Goal: Communication & Community: Answer question/provide support

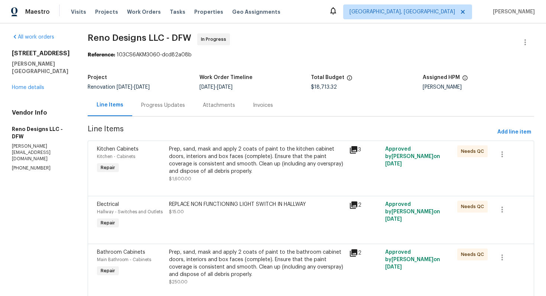
scroll to position [1473, 0]
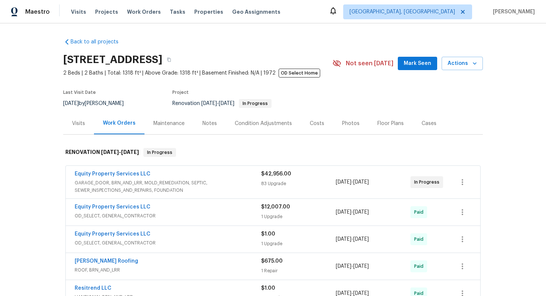
click at [184, 171] on div "Equity Property Services LLC" at bounding box center [168, 175] width 186 height 9
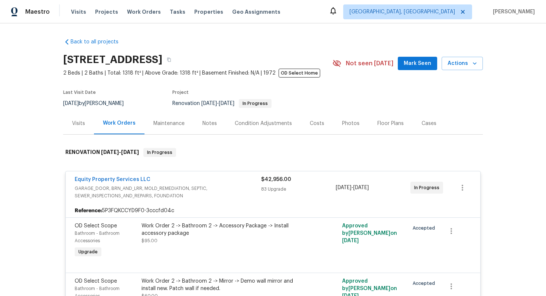
click at [242, 87] on div "Last Visit Date [DATE] by [PERSON_NAME] Project Renovation [DATE] - [DATE] In P…" at bounding box center [189, 99] width 252 height 27
click at [124, 180] on link "Equity Property Services LLC" at bounding box center [113, 179] width 76 height 5
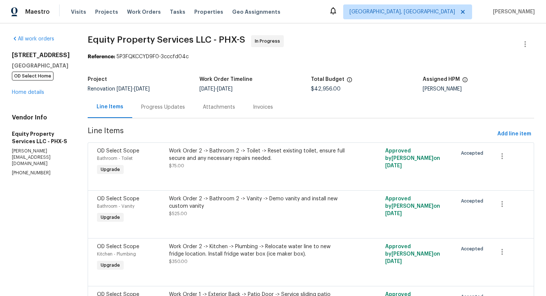
click at [158, 107] on div "Progress Updates" at bounding box center [163, 107] width 44 height 7
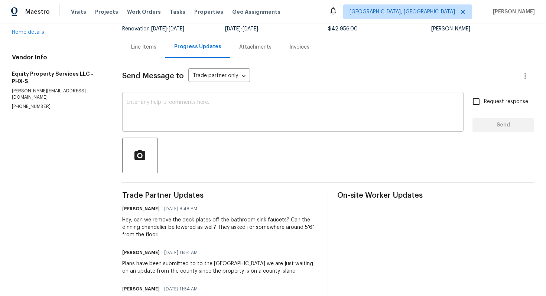
scroll to position [61, 0]
click at [144, 161] on icon "button" at bounding box center [139, 155] width 13 height 13
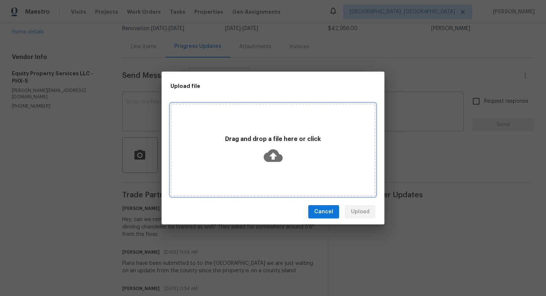
click at [274, 156] on icon at bounding box center [273, 155] width 19 height 19
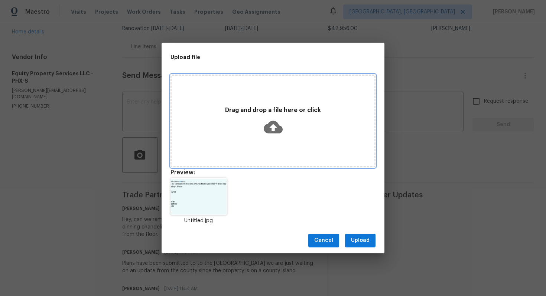
click at [279, 106] on div "Drag and drop a file here or click" at bounding box center [273, 121] width 203 height 35
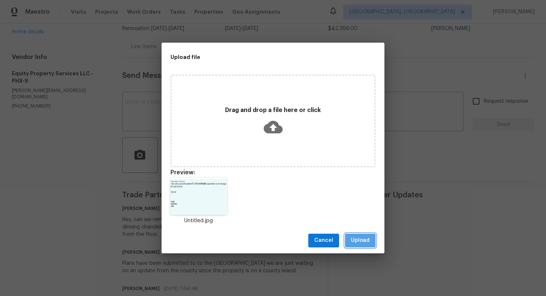
click at [362, 238] on span "Upload" at bounding box center [360, 240] width 19 height 9
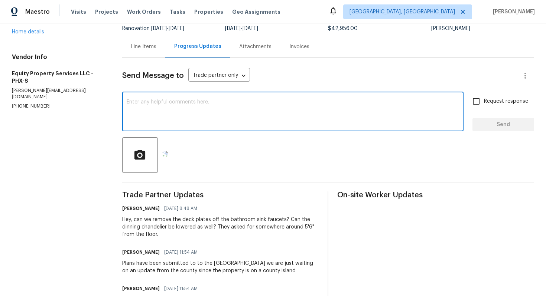
click at [231, 116] on textarea at bounding box center [293, 113] width 332 height 26
paste textarea "13433 N Emberwood Dr, Sun City, AZ 85351"
paste textarea "do counter trimming floor trimming whatever in either the units garage or the u…"
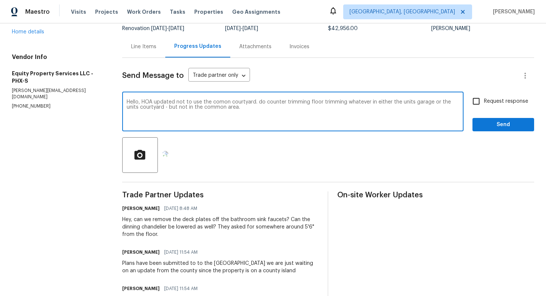
click at [259, 102] on textarea "Hello, HOA updated not to use the comon courtyard. do counter trimming floor tr…" at bounding box center [293, 113] width 332 height 26
click at [424, 100] on textarea "Hello, HOA updated not to use the comon courtyard. They suggested we use the do…" at bounding box center [293, 113] width 332 height 26
drag, startPoint x: 321, startPoint y: 116, endPoint x: 143, endPoint y: 80, distance: 182.0
click at [143, 80] on div "Send Message to Trade partner only Trade partner only ​ Hello, HOA updated not …" at bounding box center [328, 207] width 412 height 299
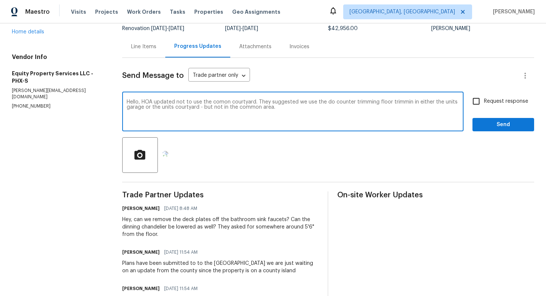
type textarea "Hello, HOA updated not to use the comon courtyard. They suggested we use the do…"
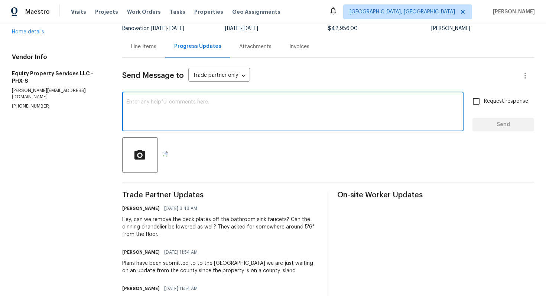
paste textarea "Hello, the HOA has updated us not to use the common courtyard. They suggested t…"
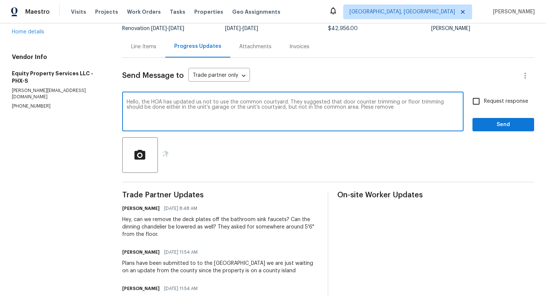
drag, startPoint x: 370, startPoint y: 110, endPoint x: 171, endPoint y: 88, distance: 200.2
click at [171, 88] on div "Send Message to Trade partner only Trade partner only ​ Hello, the HOA has upda…" at bounding box center [328, 207] width 412 height 299
paste textarea "ase avoid using any common area."
click at [439, 106] on textarea "Hello, the HOA has updated us not to use the common courtyard. They suggested t…" at bounding box center [293, 113] width 332 height 26
click at [438, 117] on textarea "Hello, the HOA has updated us not to use the common courtyard. They suggested t…" at bounding box center [293, 113] width 332 height 26
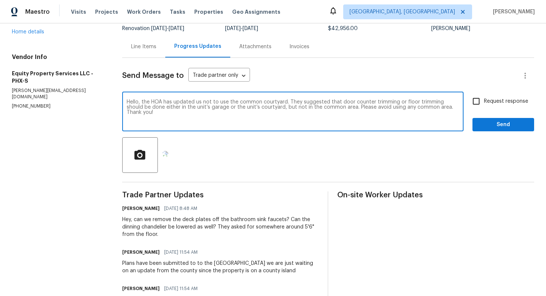
type textarea "Hello, the HOA has updated us not to use the common courtyard. They suggested t…"
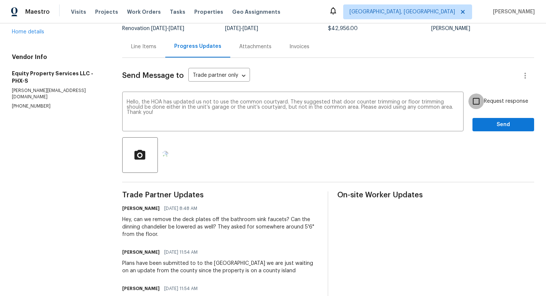
click at [483, 103] on input "Request response" at bounding box center [476, 102] width 16 height 16
checkbox input "true"
click at [481, 126] on span "Send" at bounding box center [503, 124] width 50 height 9
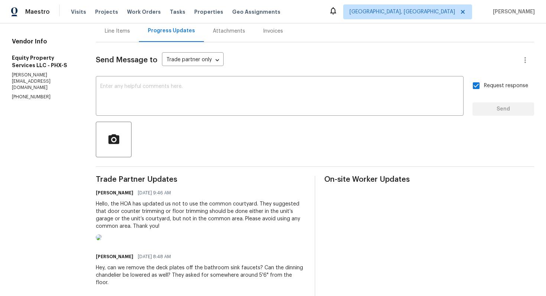
scroll to position [0, 0]
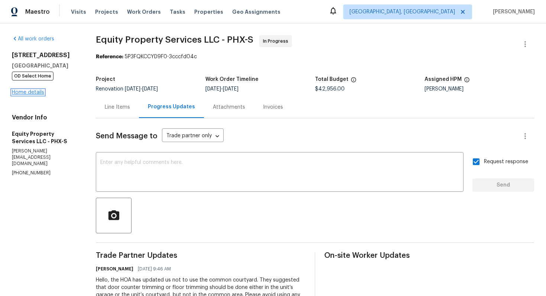
click at [43, 95] on link "Home details" at bounding box center [28, 92] width 32 height 5
